Goal: Information Seeking & Learning: Find specific fact

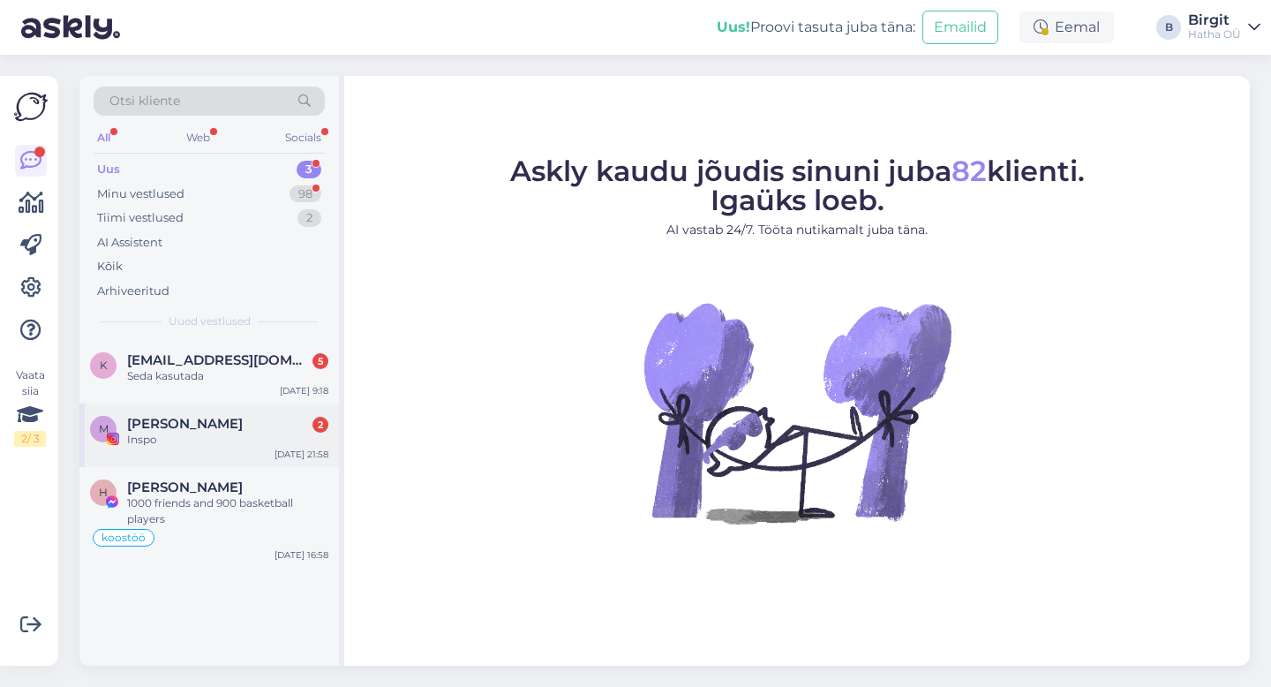
click at [218, 435] on div "Inspo" at bounding box center [227, 440] width 201 height 16
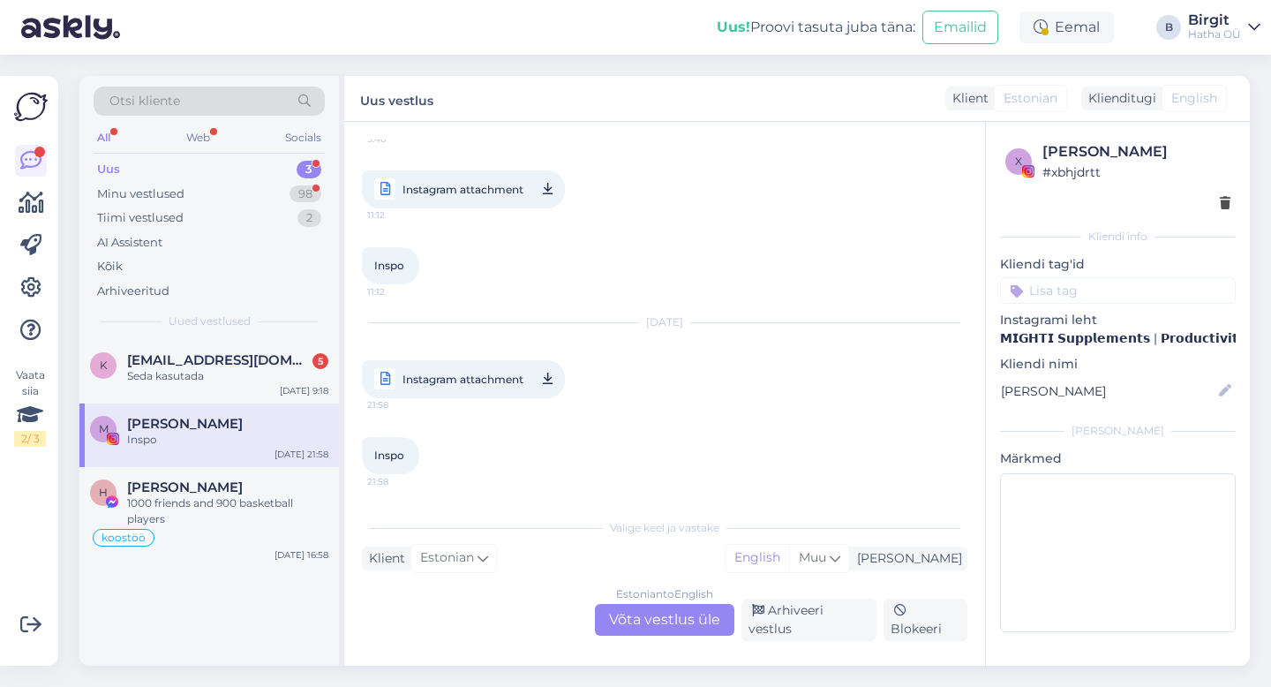
scroll to position [2662, 0]
click at [201, 337] on div "Otsi kliente All Web Socials Uus 3 Minu vestlused 98 Tiimi vestlused 2 AI Assis…" at bounding box center [208, 208] width 259 height 264
click at [819, 624] on div "Arhiveeri vestlus" at bounding box center [808, 619] width 135 height 42
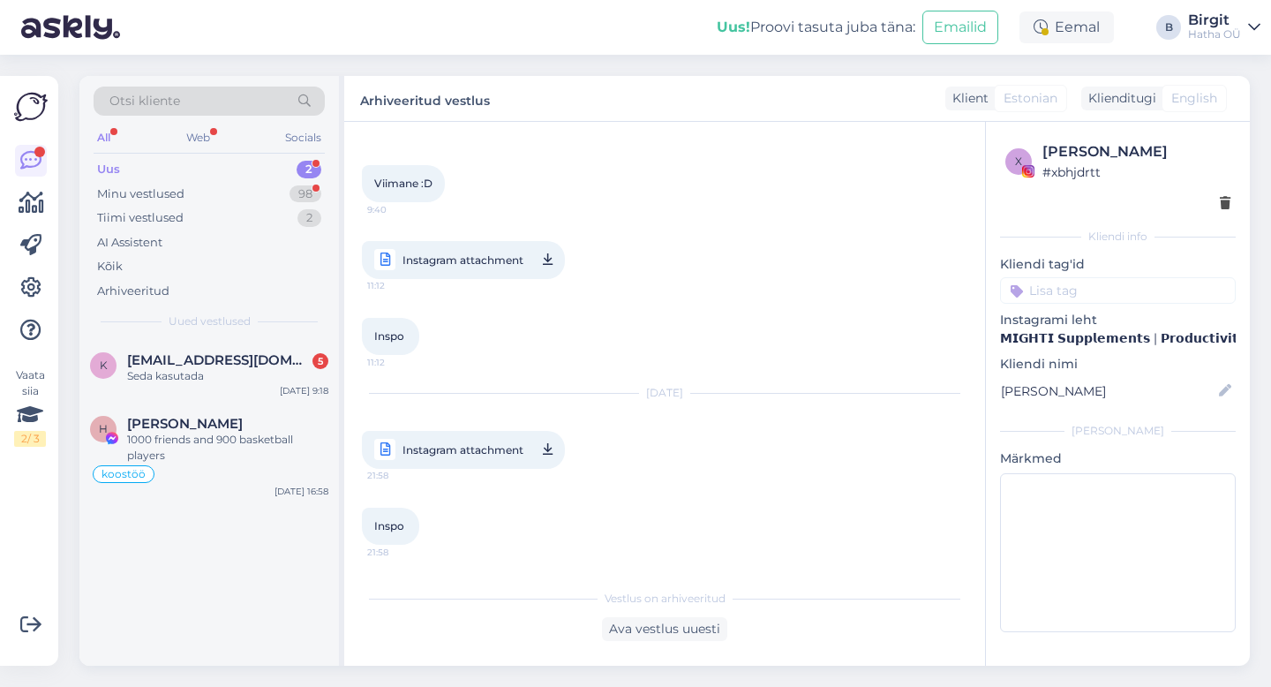
click at [157, 88] on div "Otsi kliente" at bounding box center [209, 100] width 231 height 29
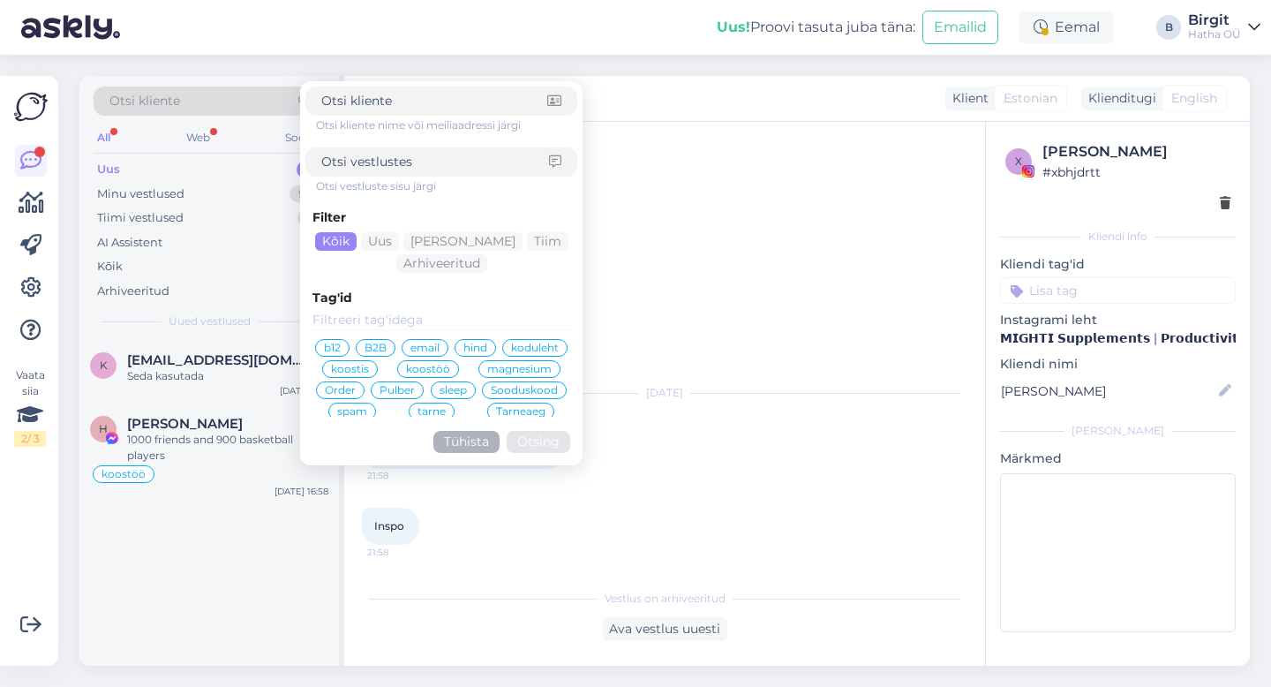
click at [162, 97] on span "Otsi kliente" at bounding box center [144, 101] width 71 height 19
click at [446, 358] on span "tarne" at bounding box center [431, 363] width 28 height 11
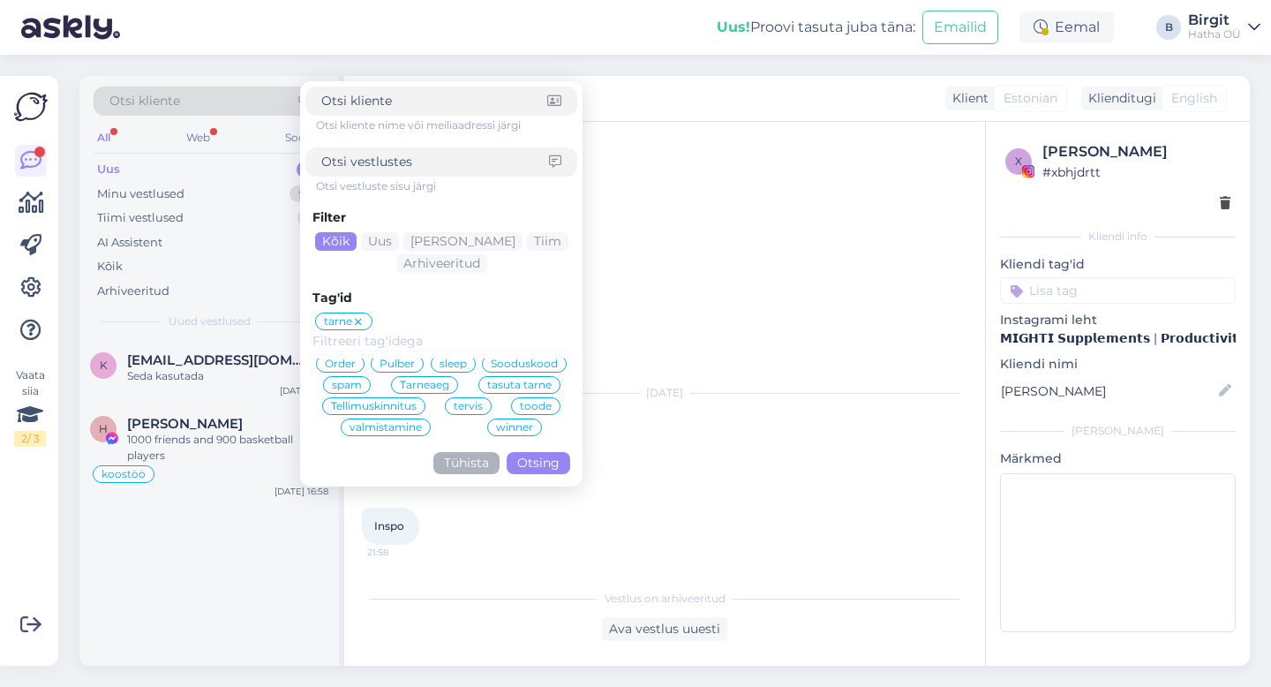
click at [544, 473] on button "Otsing" at bounding box center [539, 463] width 64 height 22
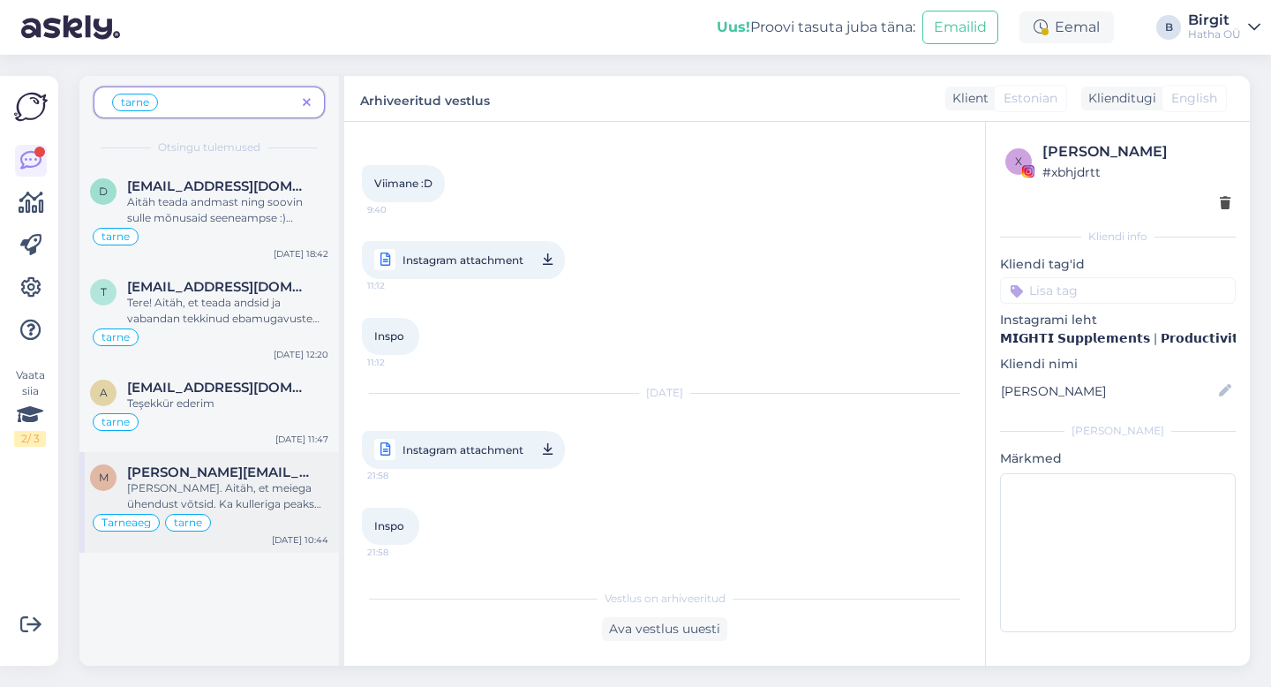
click at [235, 484] on div "[PERSON_NAME]. Aitäh, et meiega ühendust võtsid. Ka kulleriga peaks su meilile …" at bounding box center [227, 496] width 201 height 32
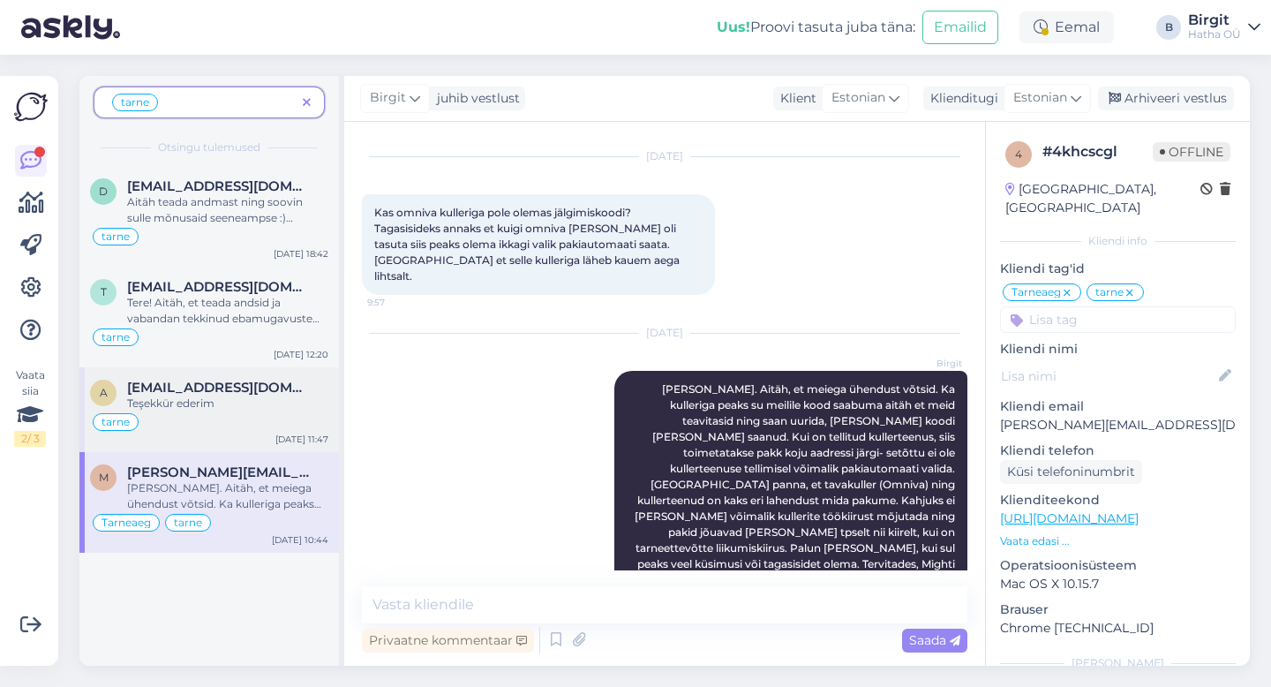
click at [249, 383] on span "[EMAIL_ADDRESS][DOMAIN_NAME]" at bounding box center [219, 387] width 184 height 16
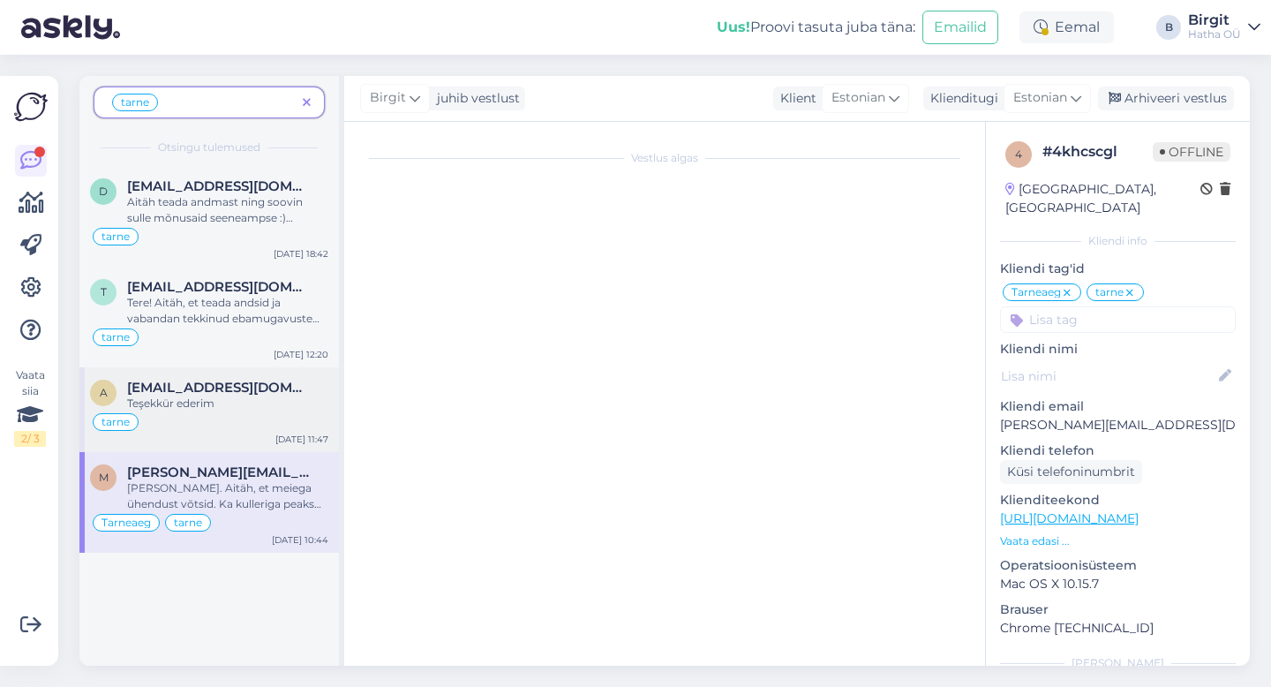
scroll to position [2161, 0]
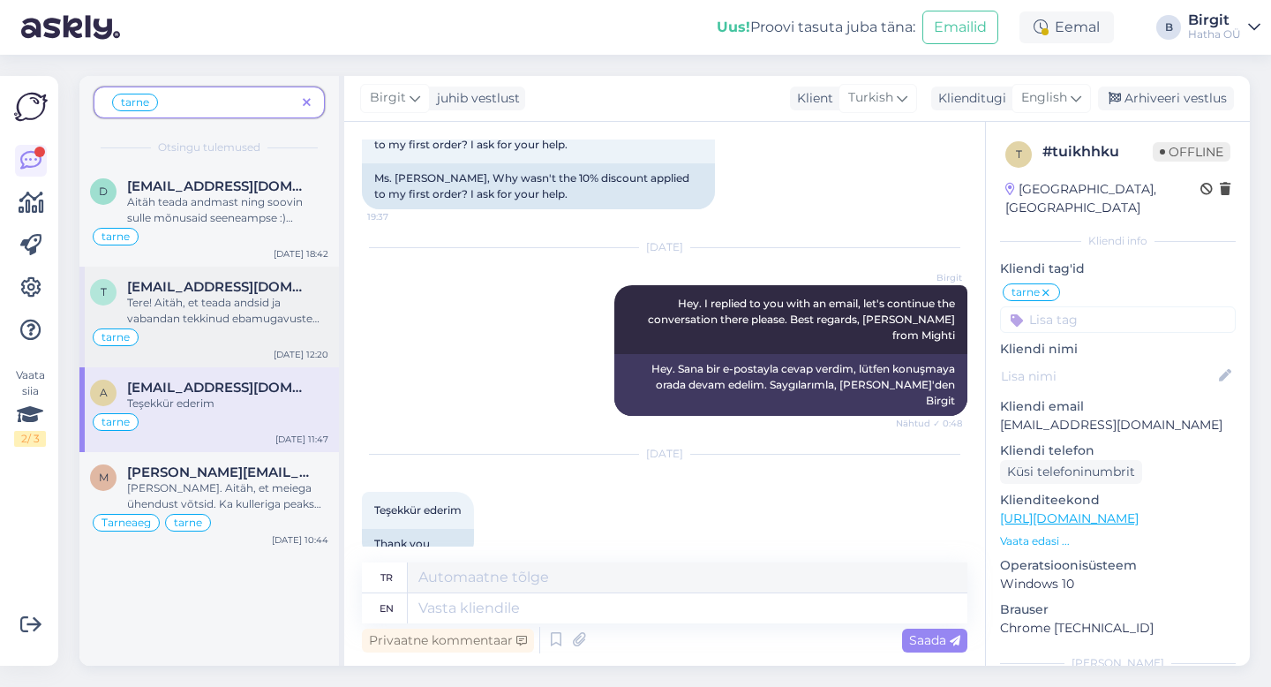
click at [212, 296] on div "Tere! Aitäh, et teada andsid ja vabandan tekkinud ebamugavuste pärast. Selgitus…" at bounding box center [227, 311] width 201 height 32
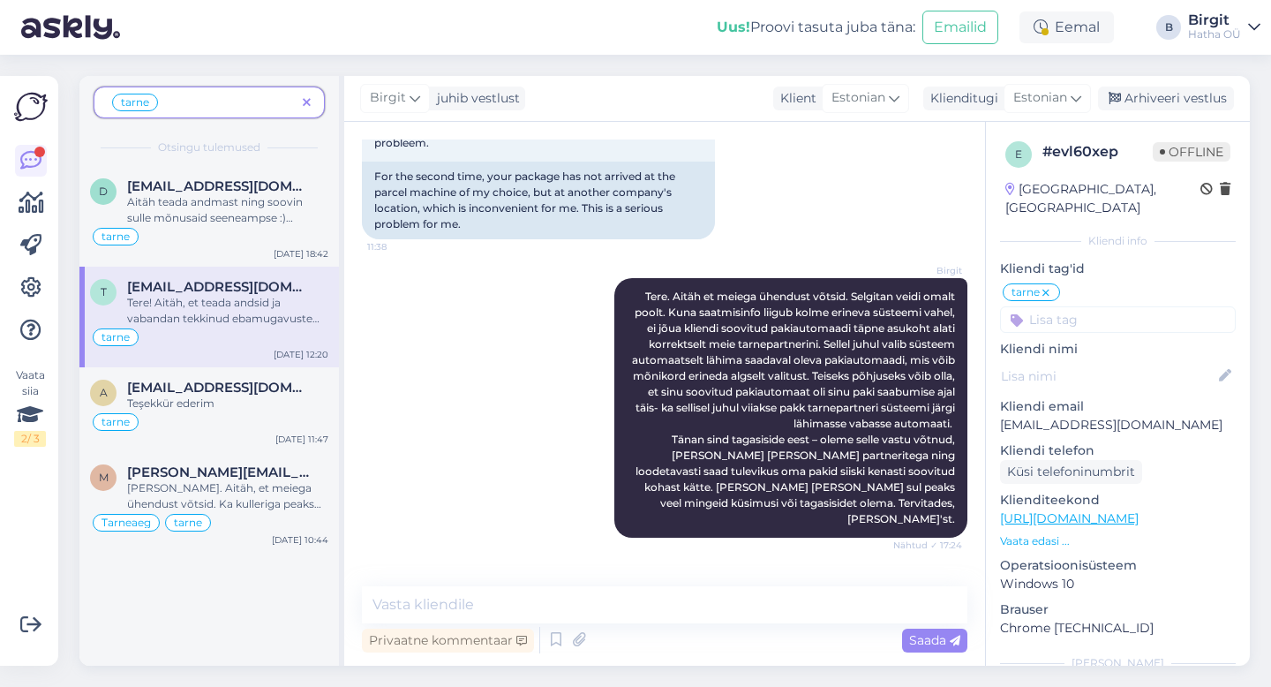
scroll to position [192, 0]
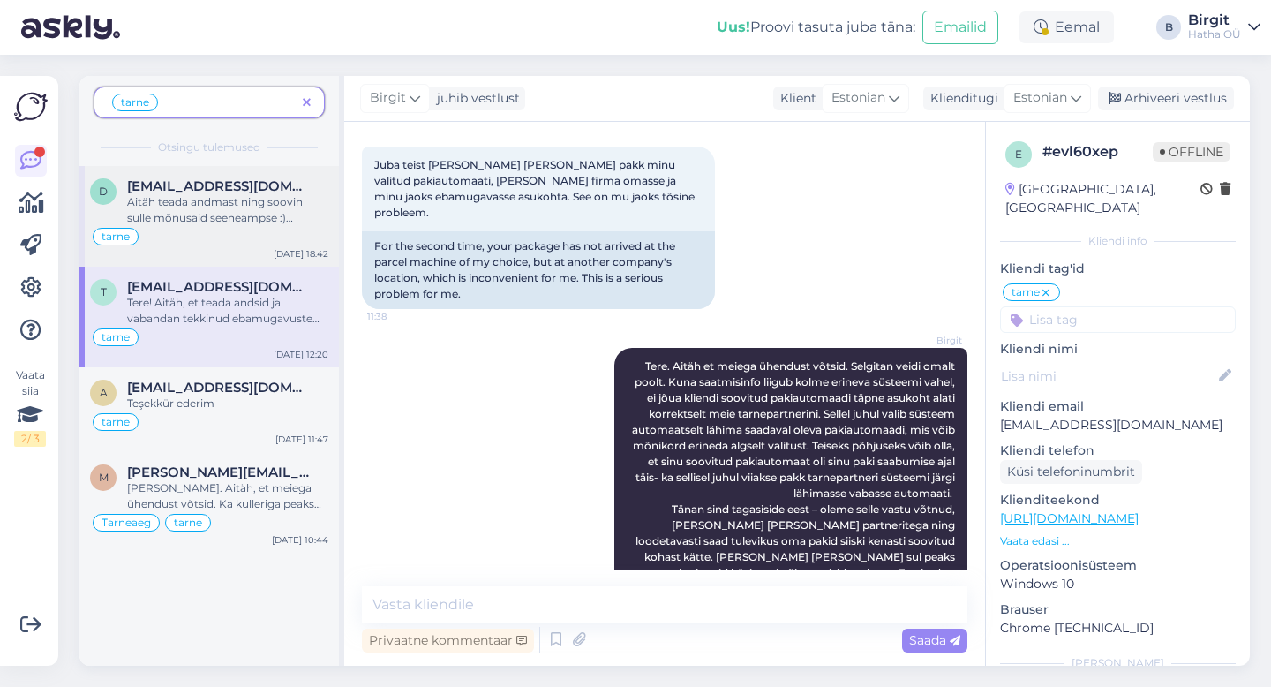
click at [178, 220] on div "Aitäh teada andmast ning soovin sulle mõnusaid seeneampse :) Tervitades, Birgit…" at bounding box center [227, 210] width 201 height 32
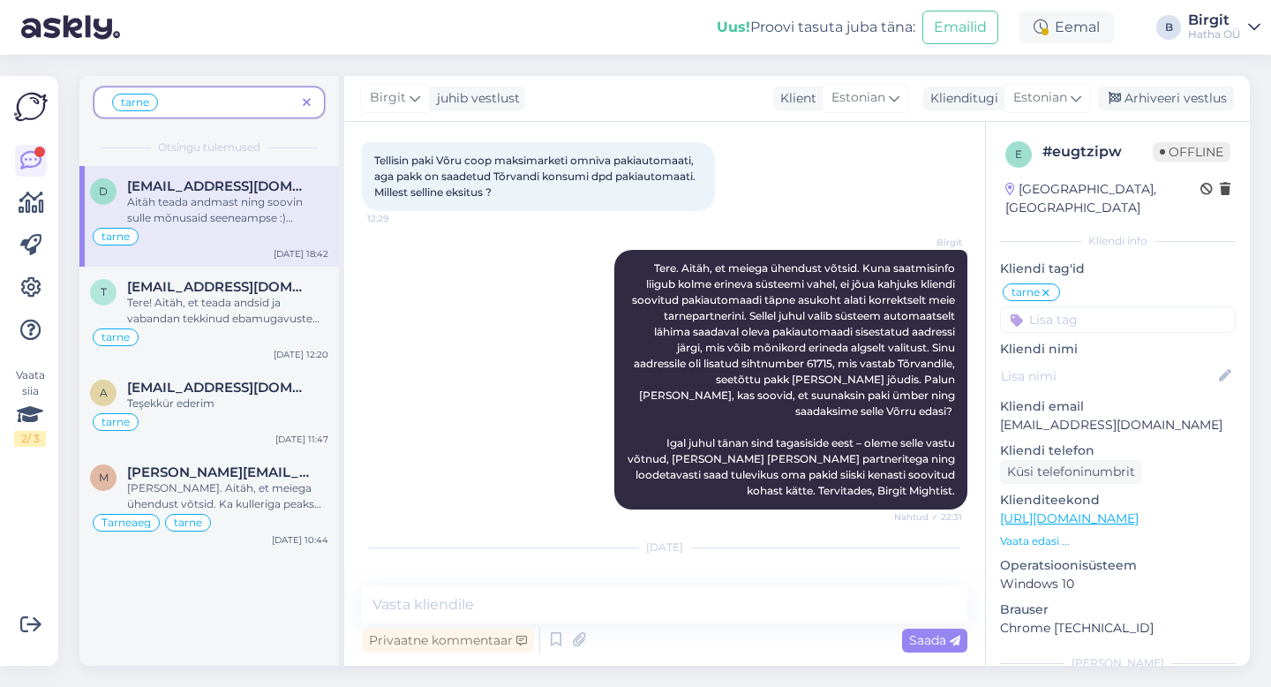
scroll to position [186, 0]
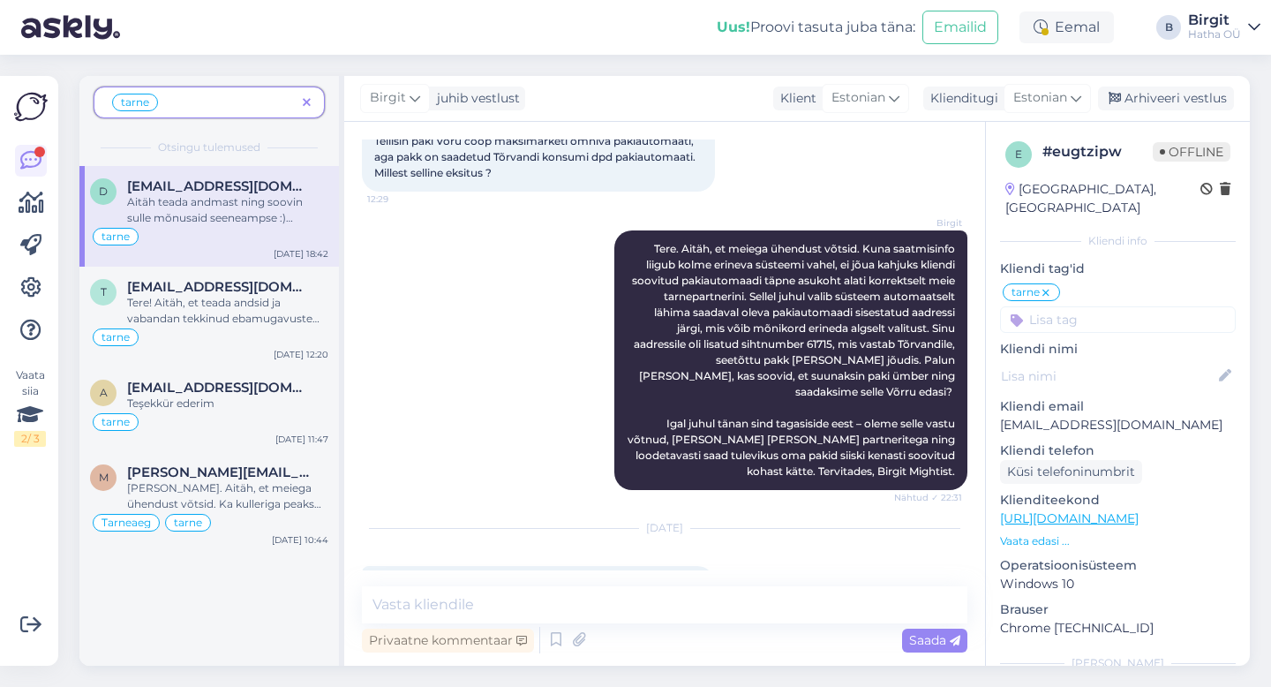
click at [312, 101] on span at bounding box center [307, 103] width 22 height 19
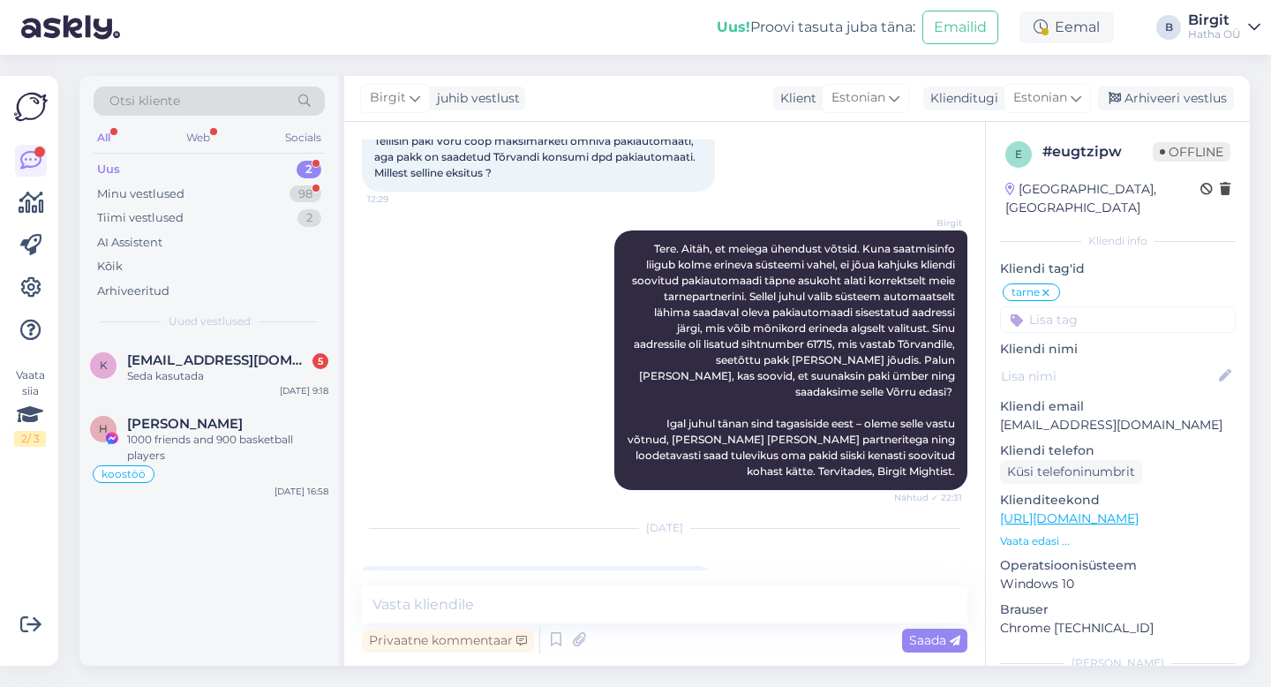
click at [172, 100] on span "Otsi kliente" at bounding box center [144, 101] width 71 height 19
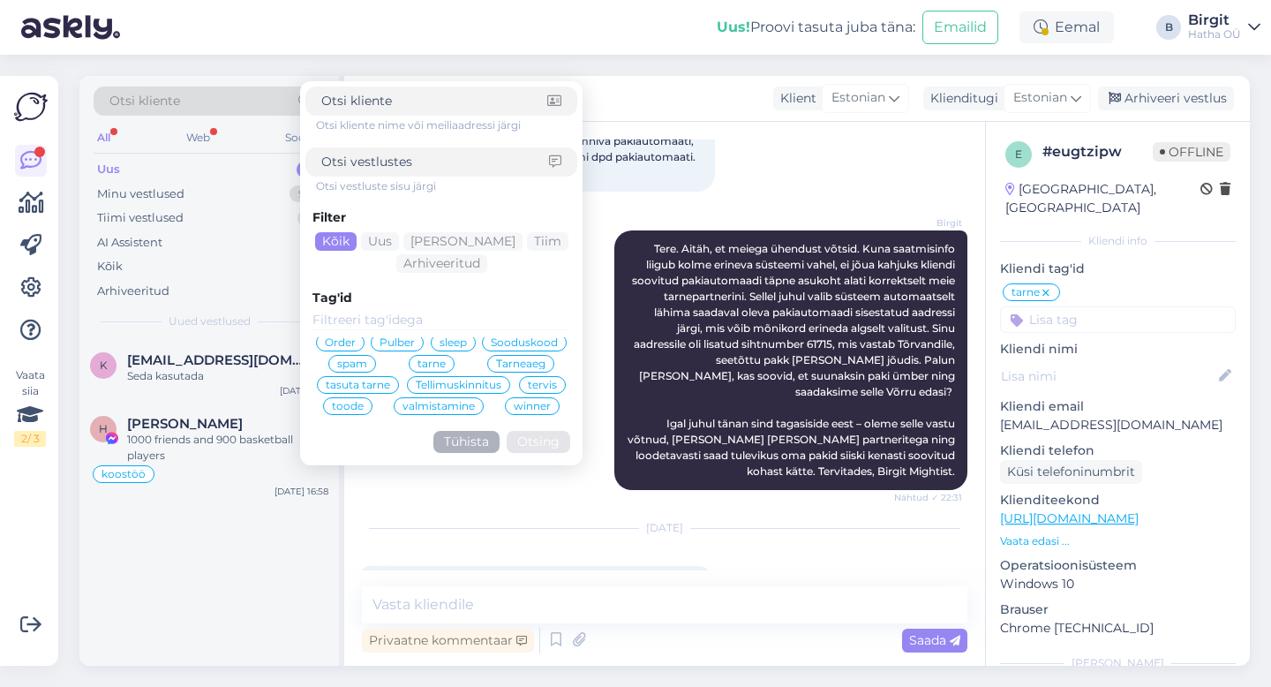
scroll to position [49, 0]
click at [487, 372] on div "Tarneaeg" at bounding box center [520, 364] width 67 height 18
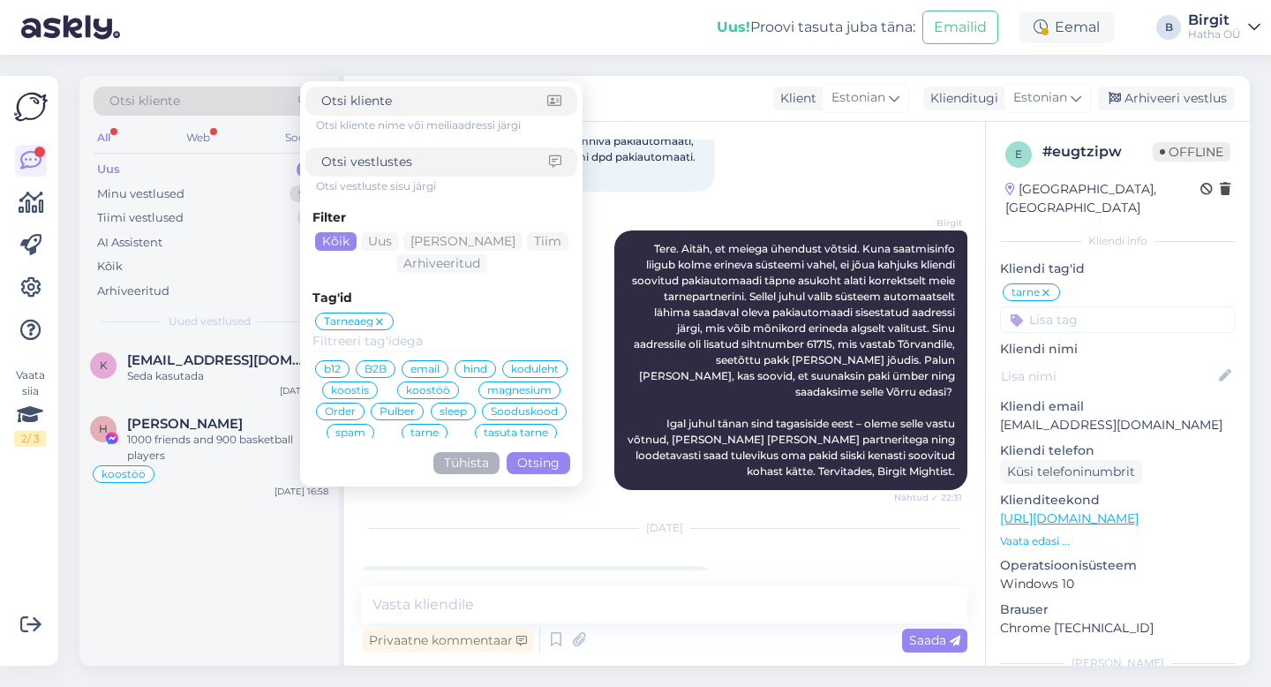
scroll to position [0, 0]
click at [540, 457] on button "Otsing" at bounding box center [539, 463] width 64 height 22
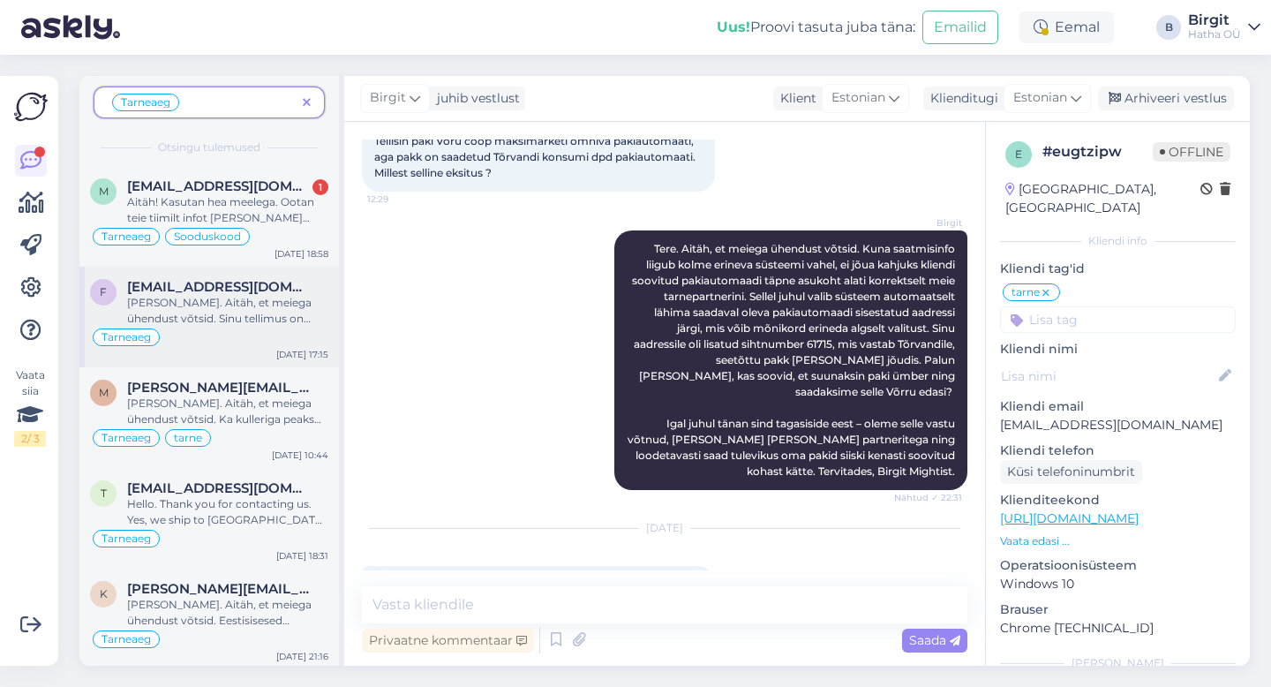
scroll to position [4, 0]
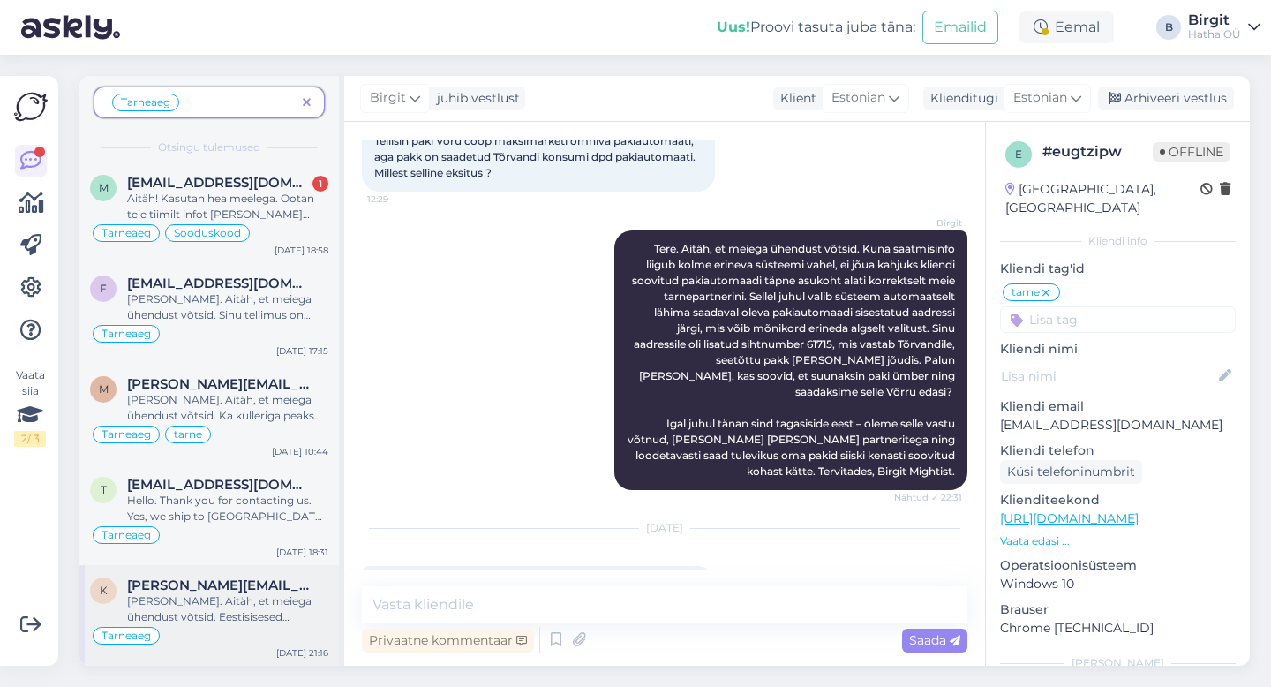
click at [238, 586] on span "[PERSON_NAME][EMAIL_ADDRESS][DOMAIN_NAME]" at bounding box center [219, 585] width 184 height 16
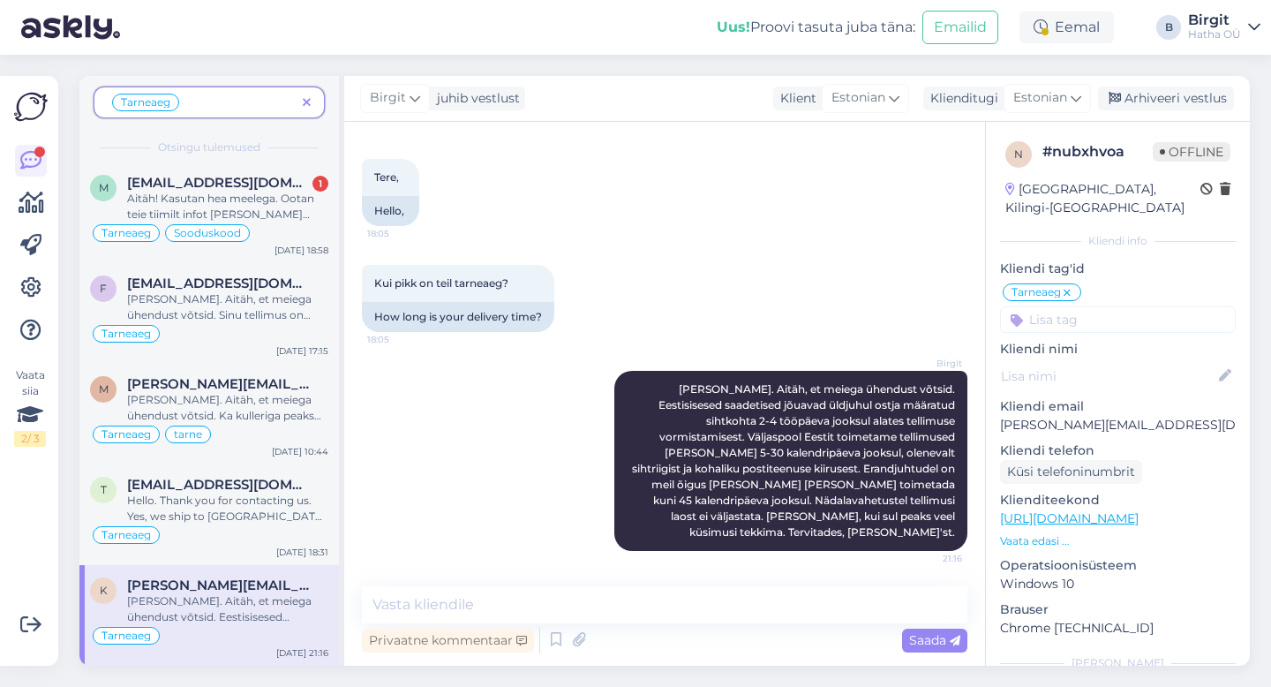
scroll to position [58, 0]
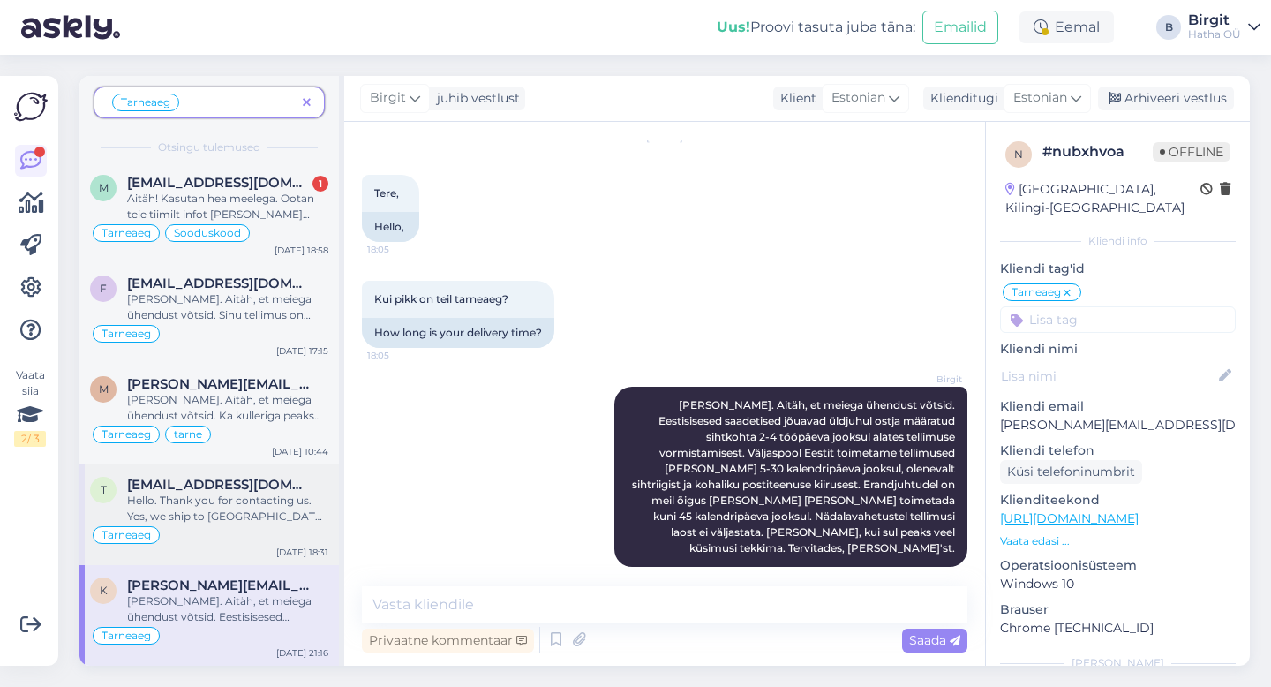
click at [174, 498] on div "Hello. Thank you for contacting us. Yes, we ship to [GEOGRAPHIC_DATA] as well, …" at bounding box center [227, 508] width 201 height 32
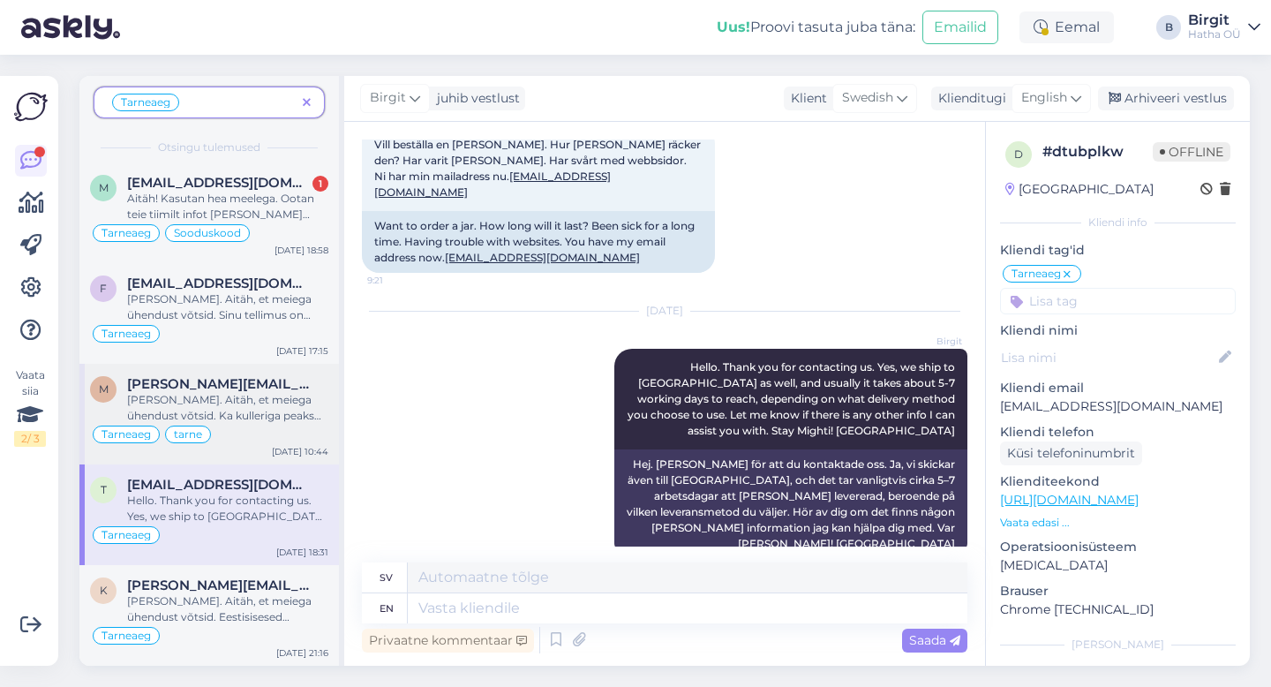
click at [237, 396] on div "[PERSON_NAME]. Aitäh, et meiega ühendust võtsid. Ka kulleriga peaks su meilile …" at bounding box center [227, 408] width 201 height 32
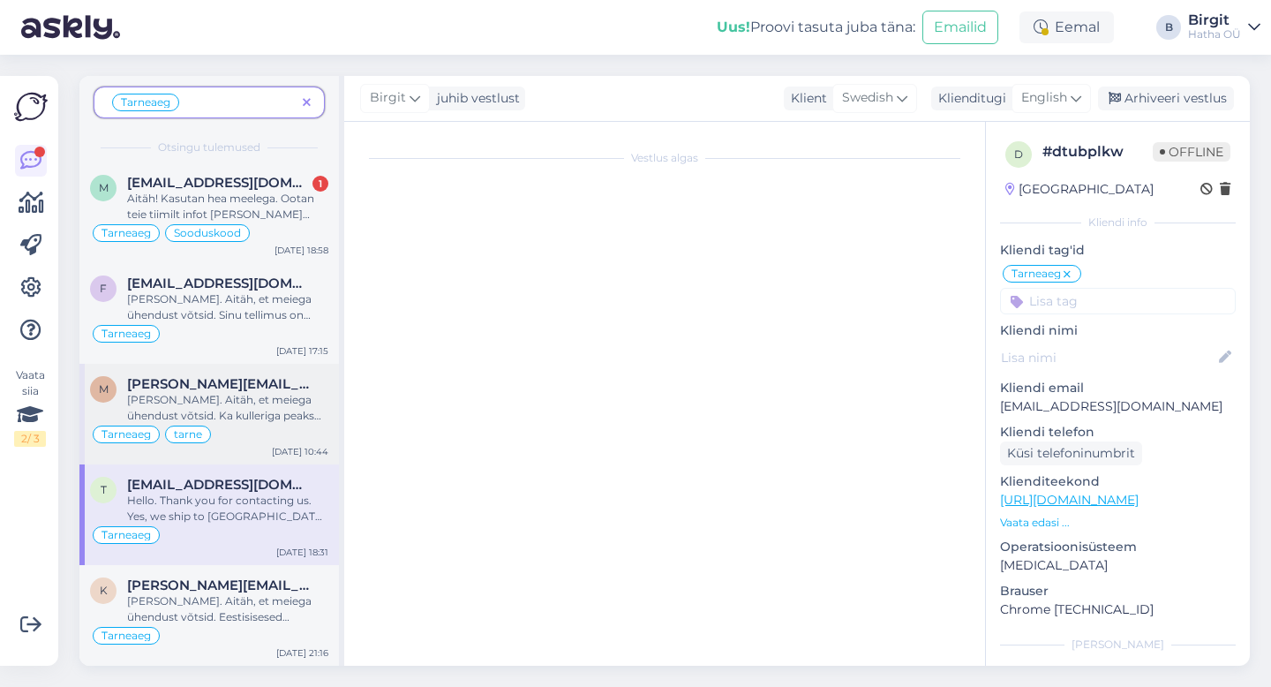
scroll to position [39, 0]
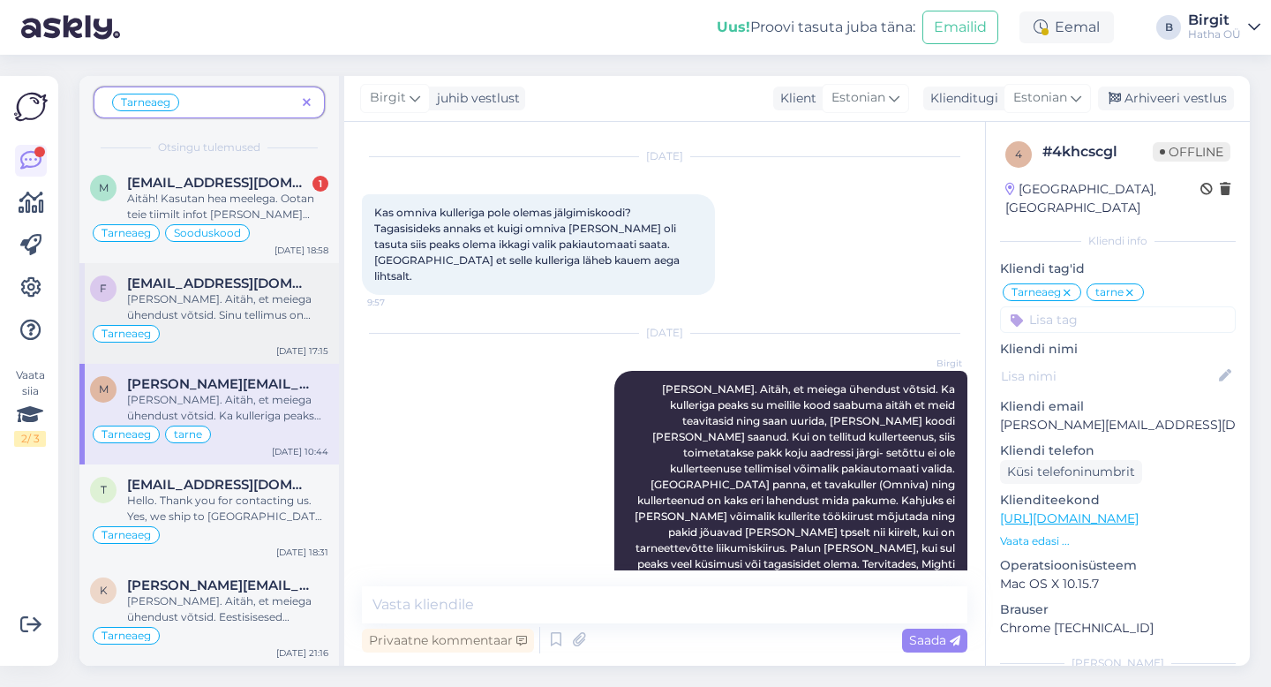
click at [221, 294] on div "[PERSON_NAME]. Aitäh, et meiega ühendust võtsid. Sinu tellimus on meil kenasti …" at bounding box center [227, 307] width 201 height 32
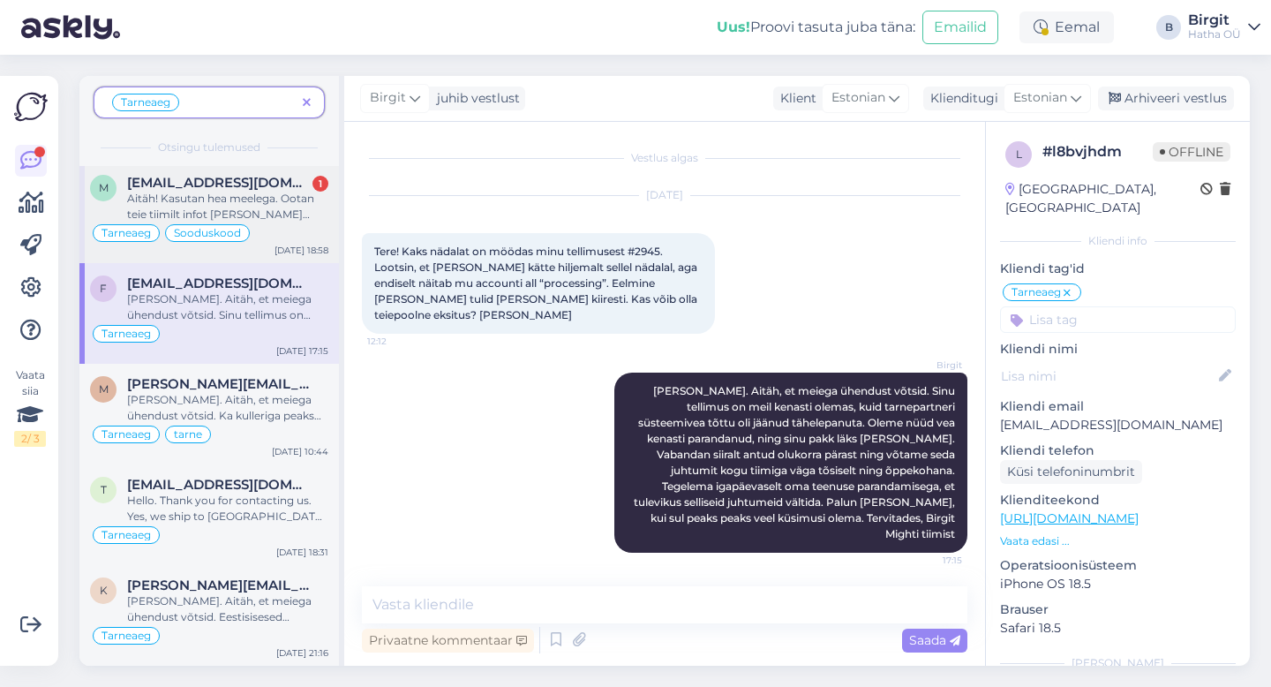
click at [236, 213] on div "Aitäh! Kasutan hea meelega. Ootan teie tiimilt infot [PERSON_NAME] kohta, et te…" at bounding box center [227, 207] width 201 height 32
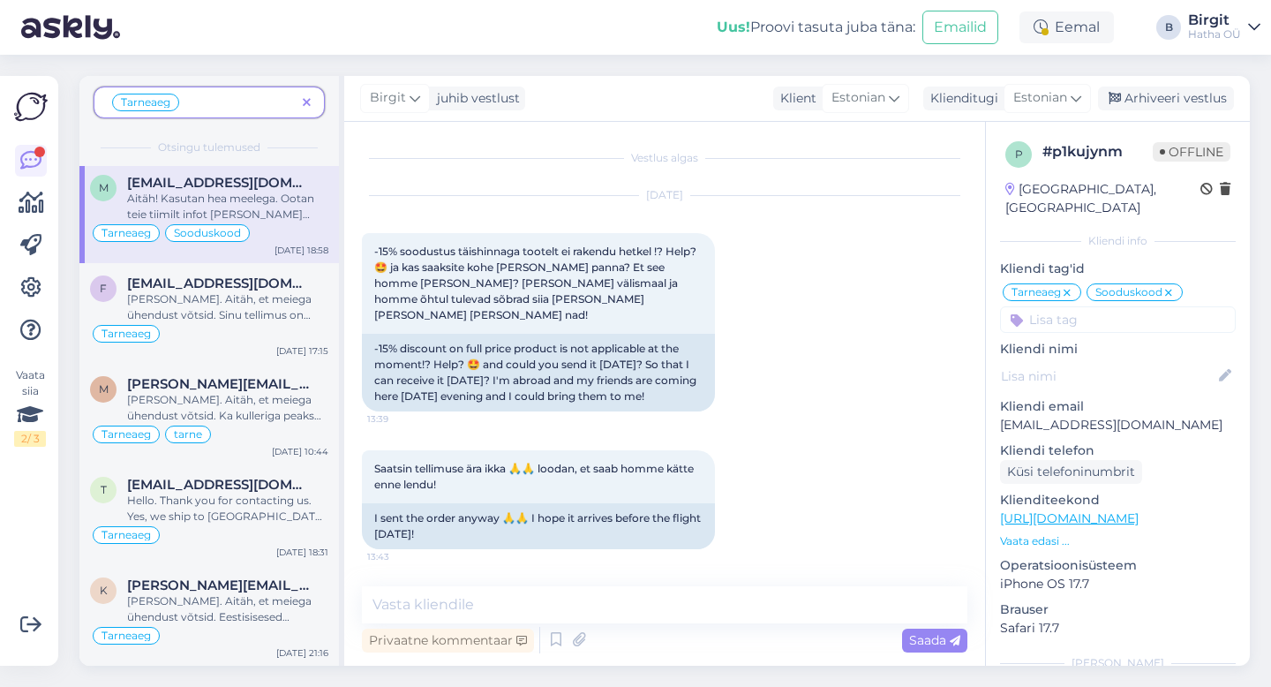
click at [305, 102] on icon at bounding box center [307, 103] width 8 height 12
